Goal: Information Seeking & Learning: Learn about a topic

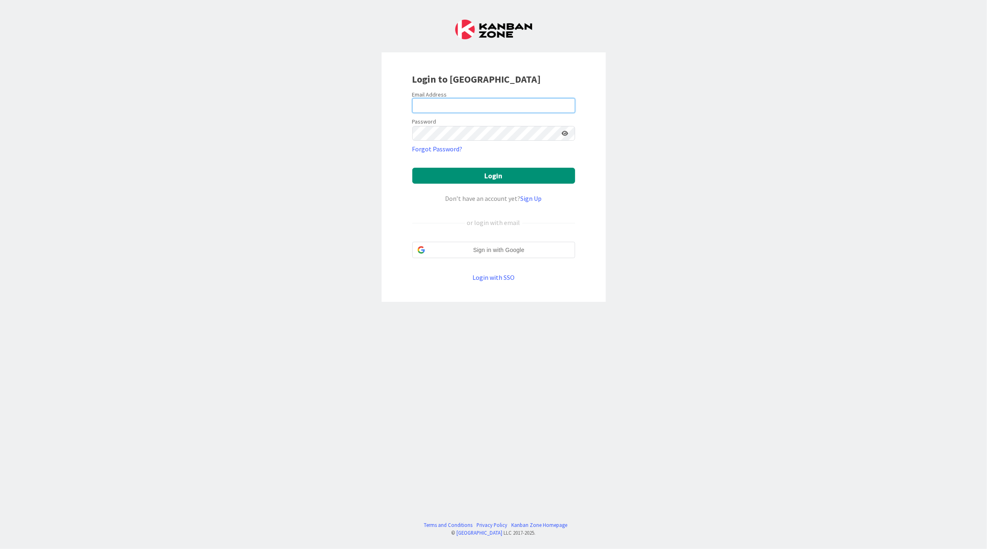
type input "[PERSON_NAME][EMAIL_ADDRESS][DOMAIN_NAME]"
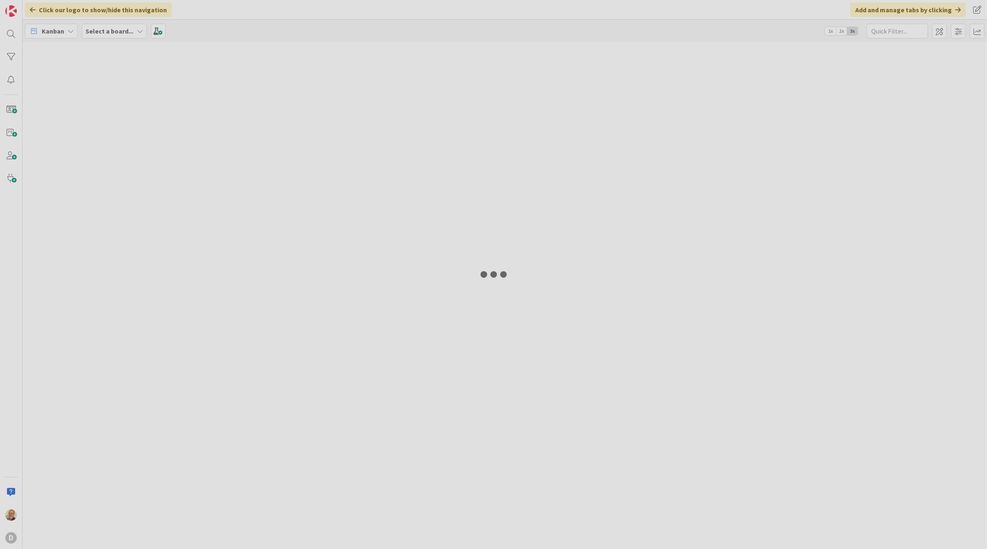
type input "evening"
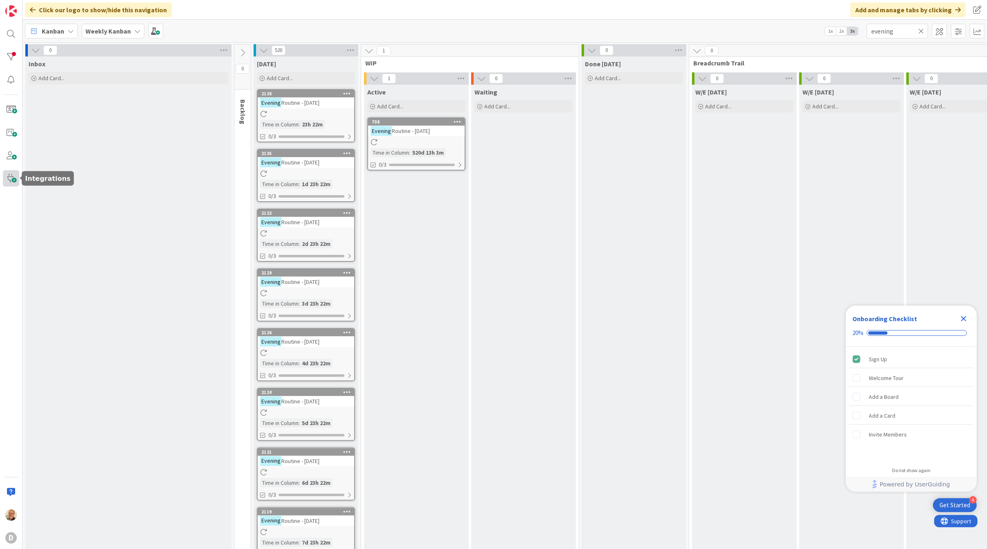
click at [10, 179] on span at bounding box center [11, 178] width 16 height 16
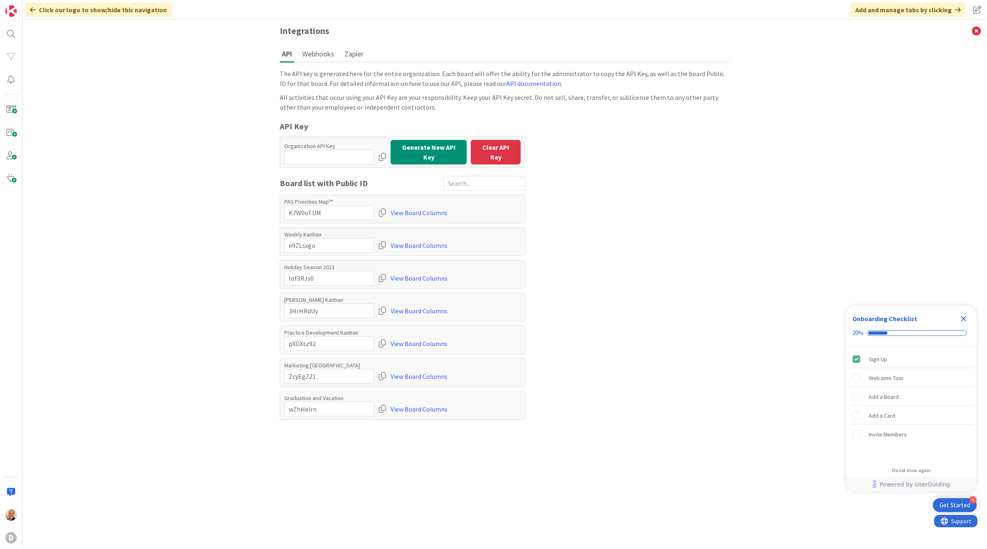
click at [353, 55] on button "Zapier" at bounding box center [353, 53] width 23 height 15
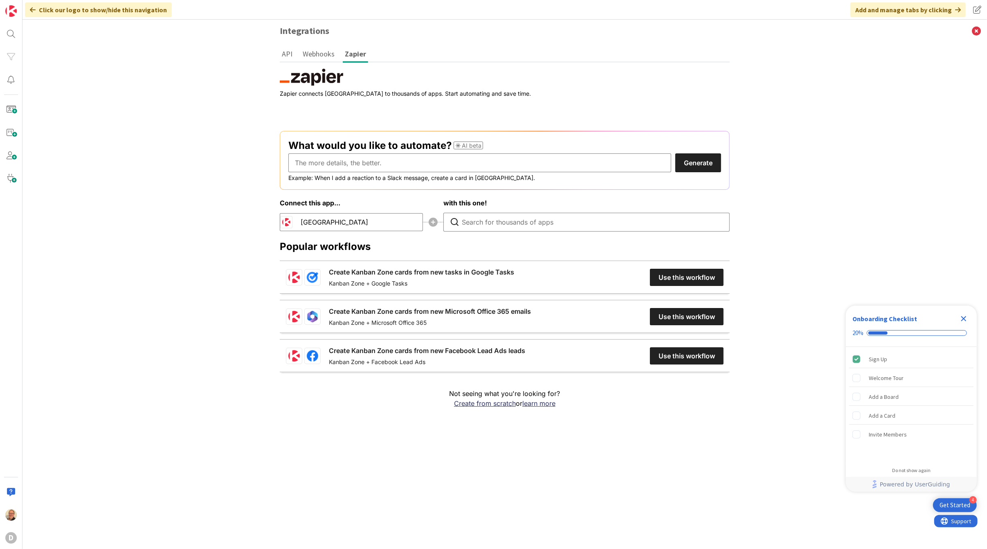
click at [320, 53] on button "Webhooks" at bounding box center [319, 53] width 36 height 15
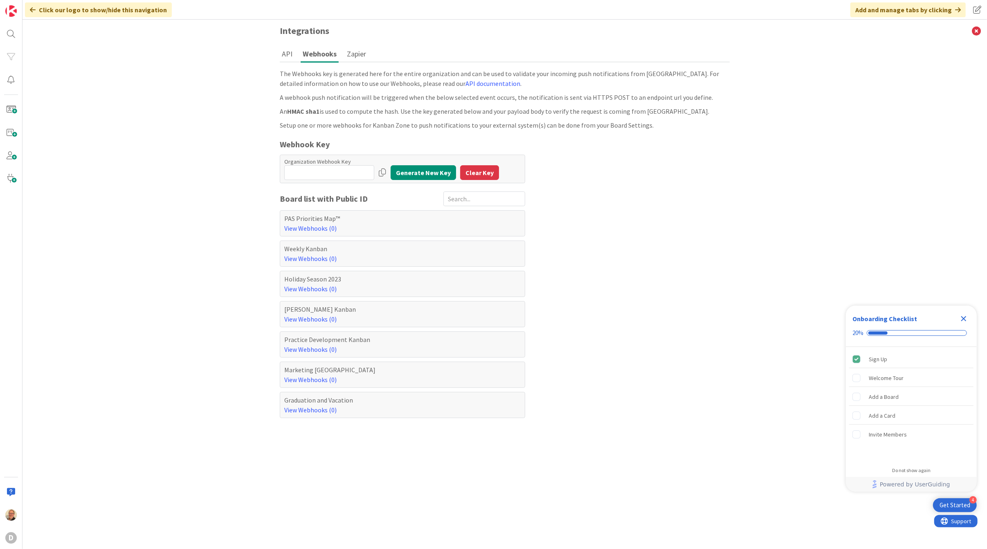
click at [290, 55] on button "API" at bounding box center [287, 53] width 15 height 15
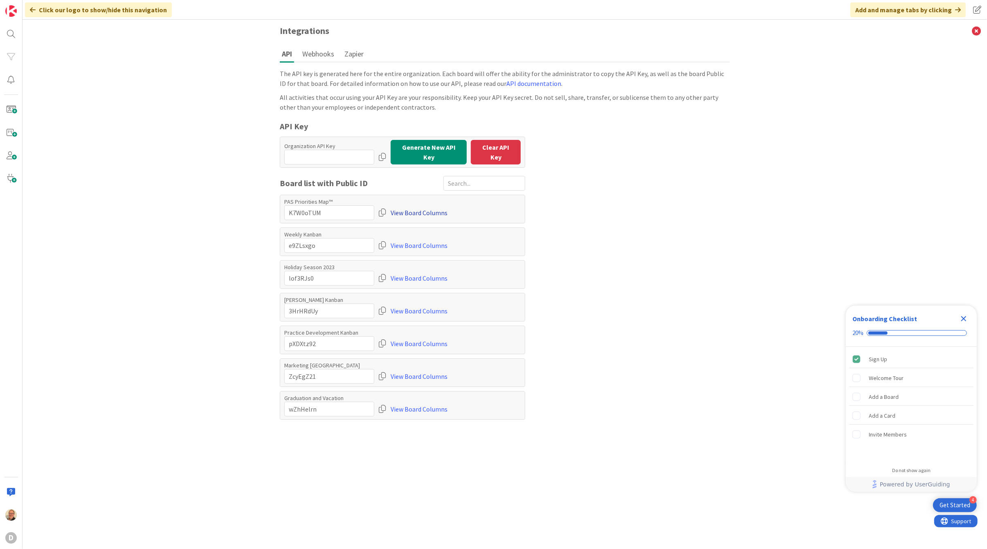
click at [417, 209] on link "View Board Columns" at bounding box center [419, 212] width 57 height 15
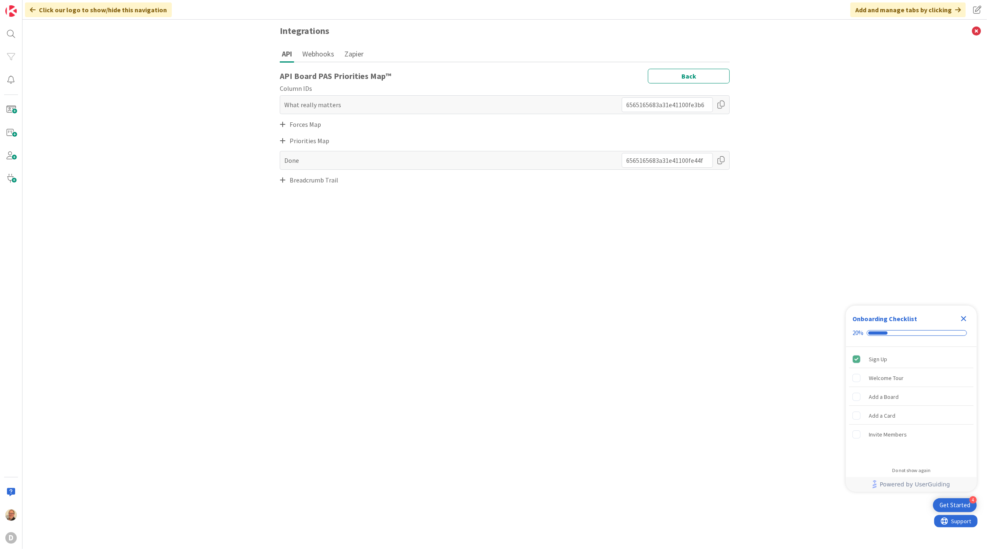
click at [283, 125] on icon at bounding box center [283, 124] width 6 height 7
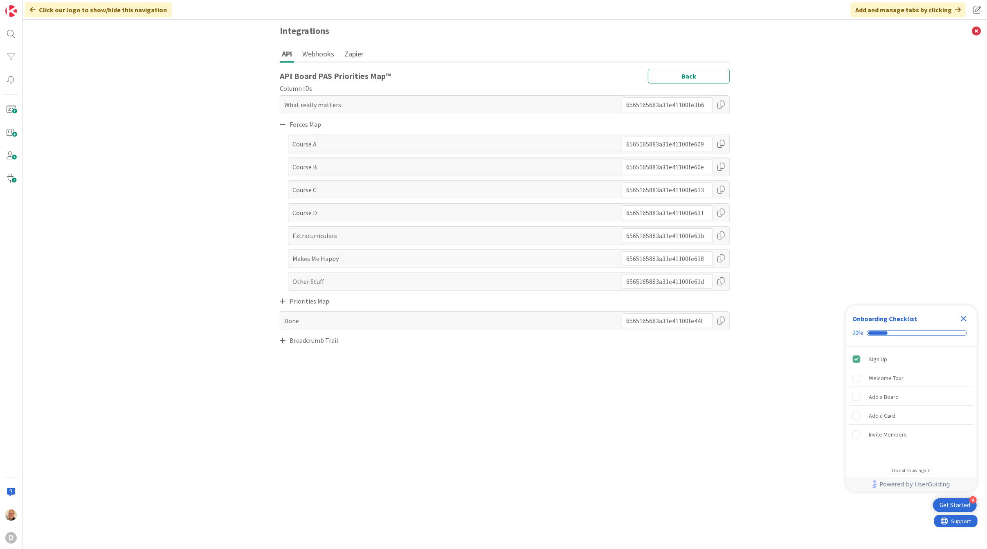
click at [282, 125] on icon at bounding box center [283, 124] width 6 height 7
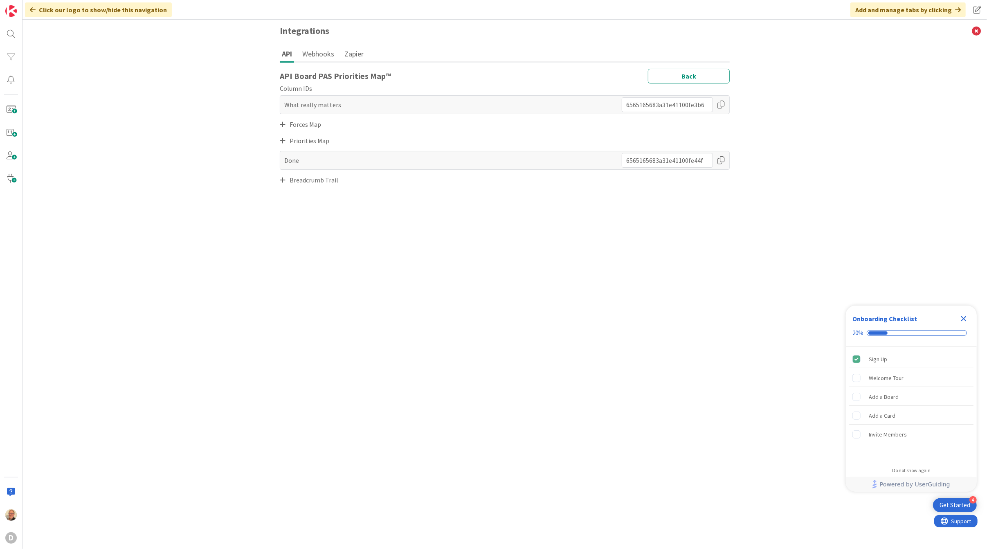
click at [282, 180] on icon at bounding box center [283, 180] width 6 height 7
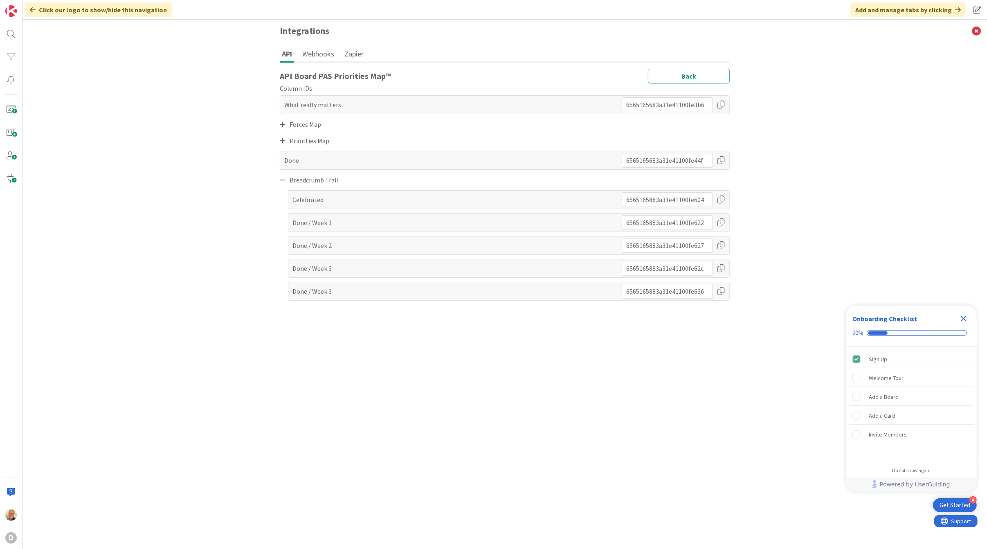
click at [282, 180] on icon at bounding box center [283, 180] width 6 height 7
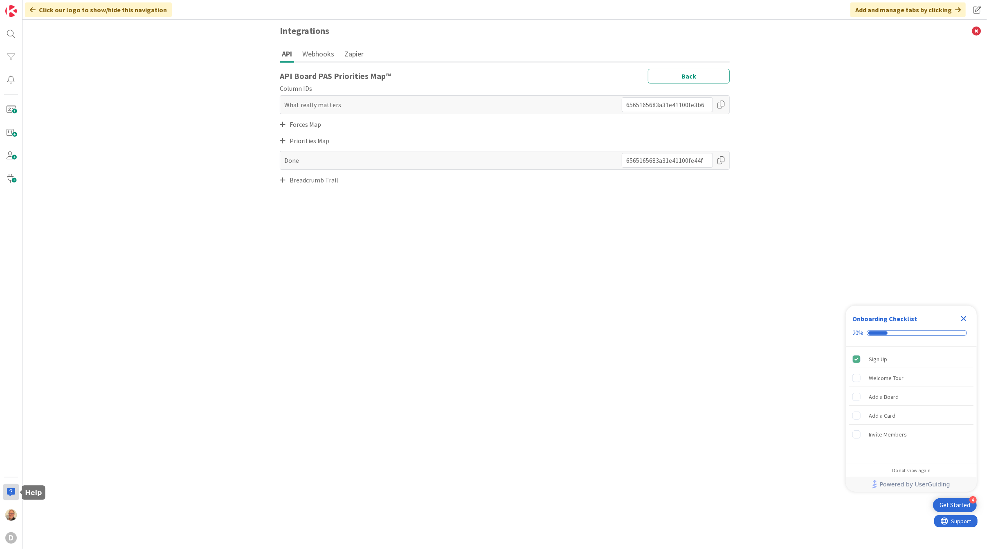
click at [9, 491] on div at bounding box center [11, 492] width 16 height 16
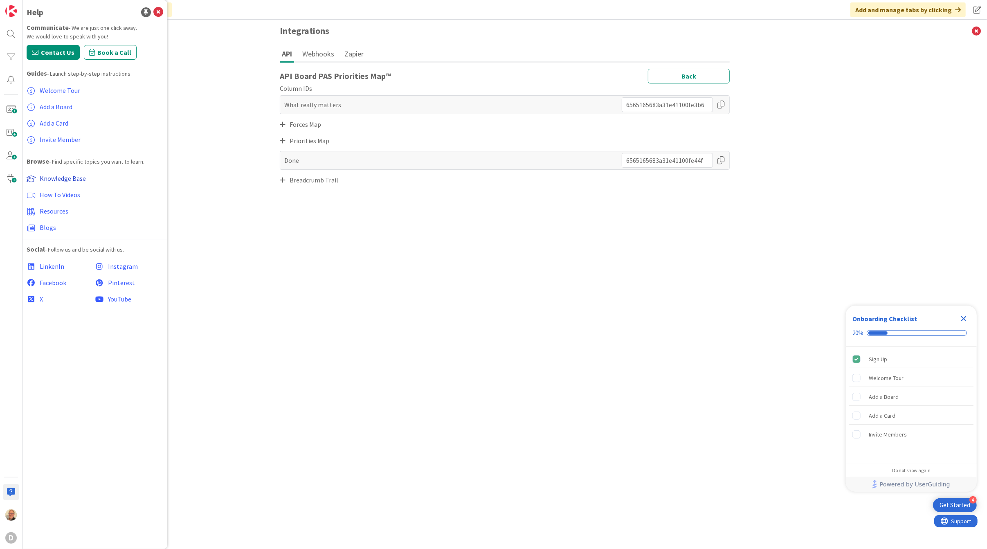
click at [52, 178] on span "Knowledge Base" at bounding box center [63, 178] width 46 height 8
